Goal: Information Seeking & Learning: Understand process/instructions

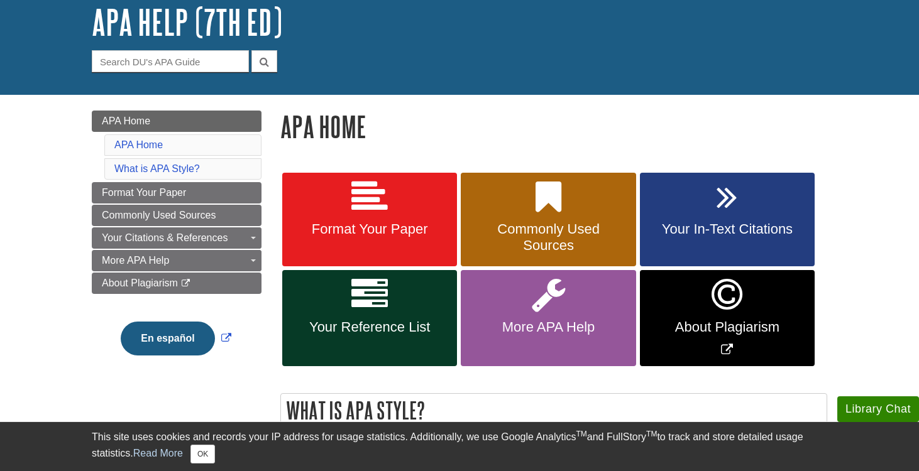
scroll to position [82, 0]
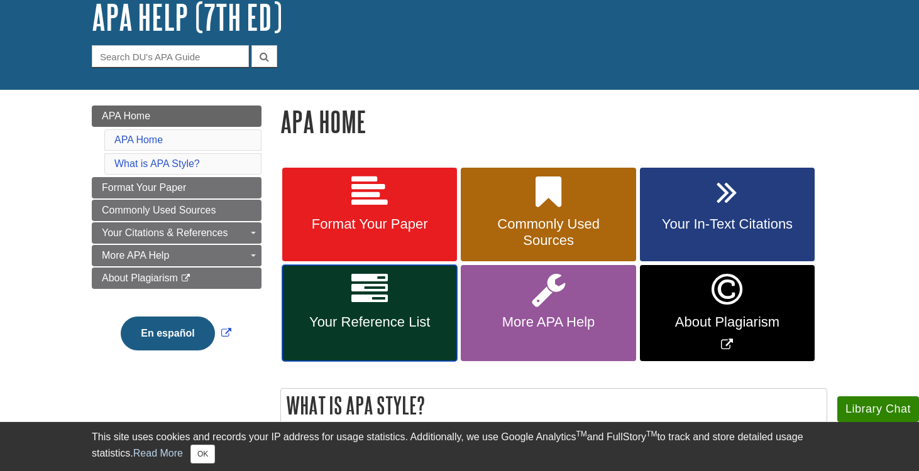
click at [397, 287] on link "Your Reference List" at bounding box center [369, 313] width 175 height 96
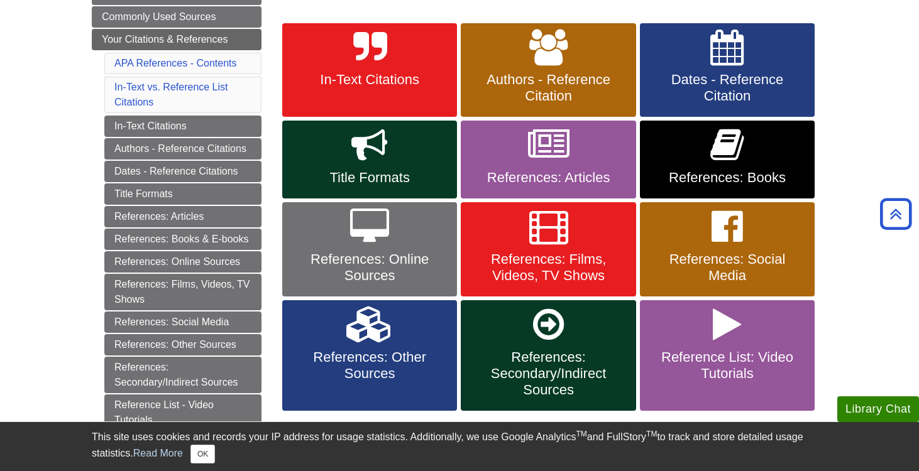
scroll to position [224, 0]
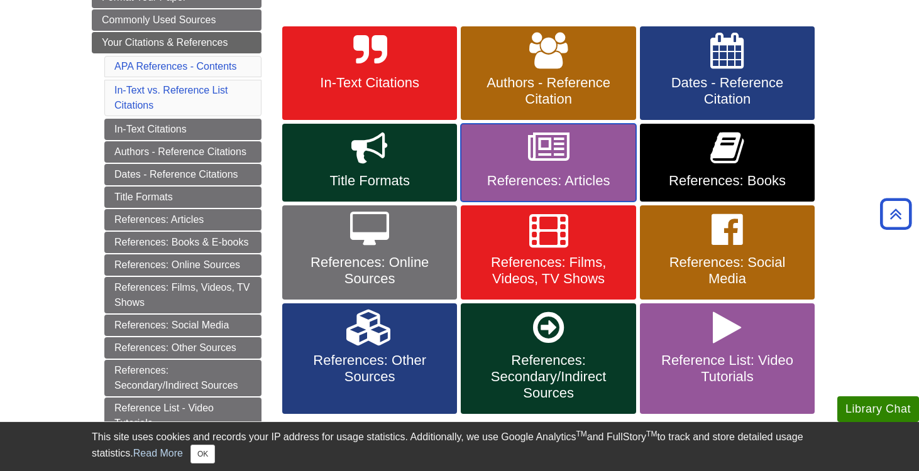
click at [602, 170] on link "References: Articles" at bounding box center [548, 163] width 175 height 78
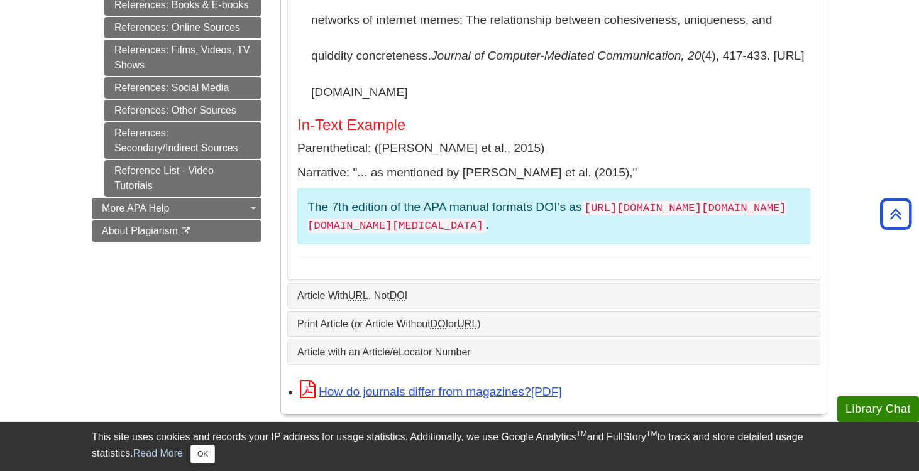
scroll to position [616, 0]
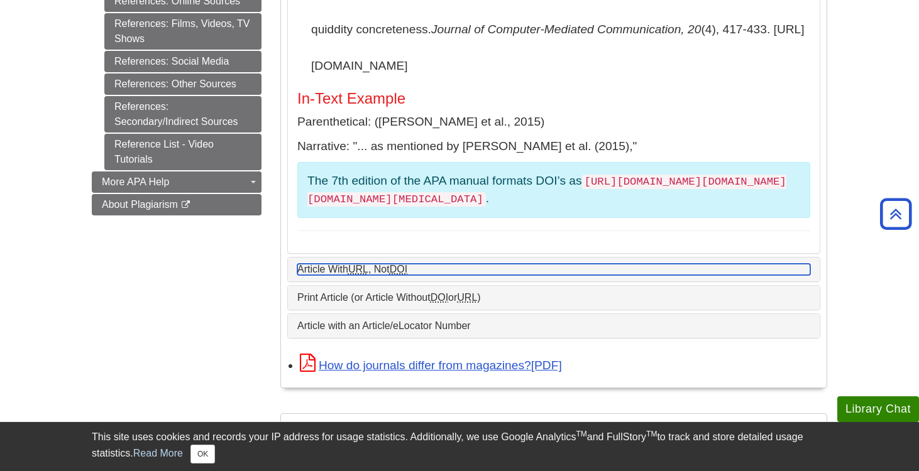
click at [388, 264] on link "Article With URL , Not DOI" at bounding box center [553, 269] width 513 height 11
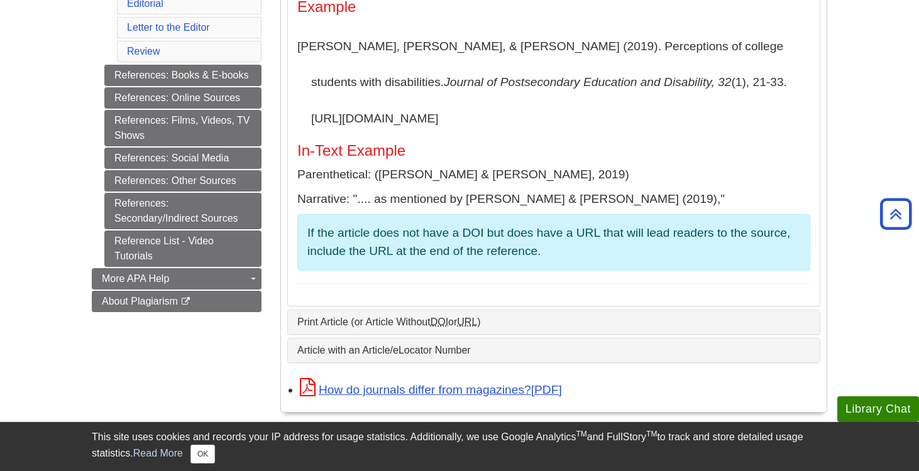
scroll to position [503, 0]
